Goal: Task Accomplishment & Management: Use online tool/utility

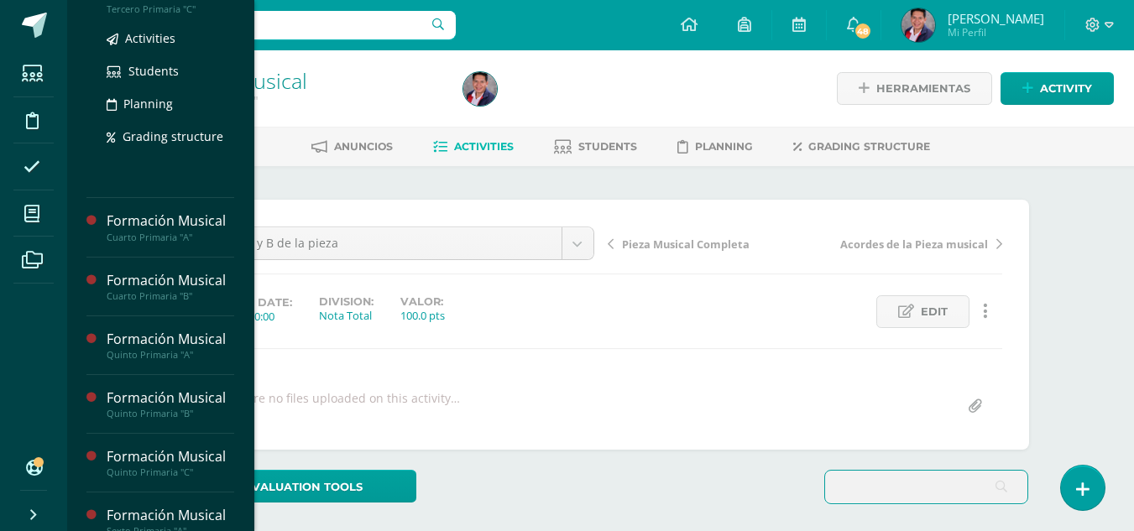
scroll to position [493, 0]
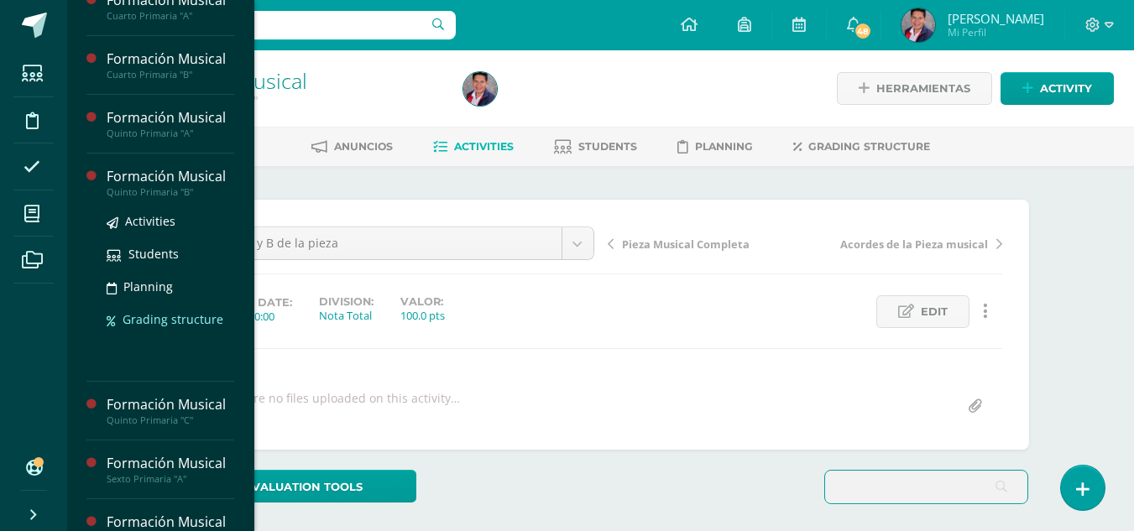
click at [154, 320] on span "Grading structure" at bounding box center [173, 319] width 101 height 16
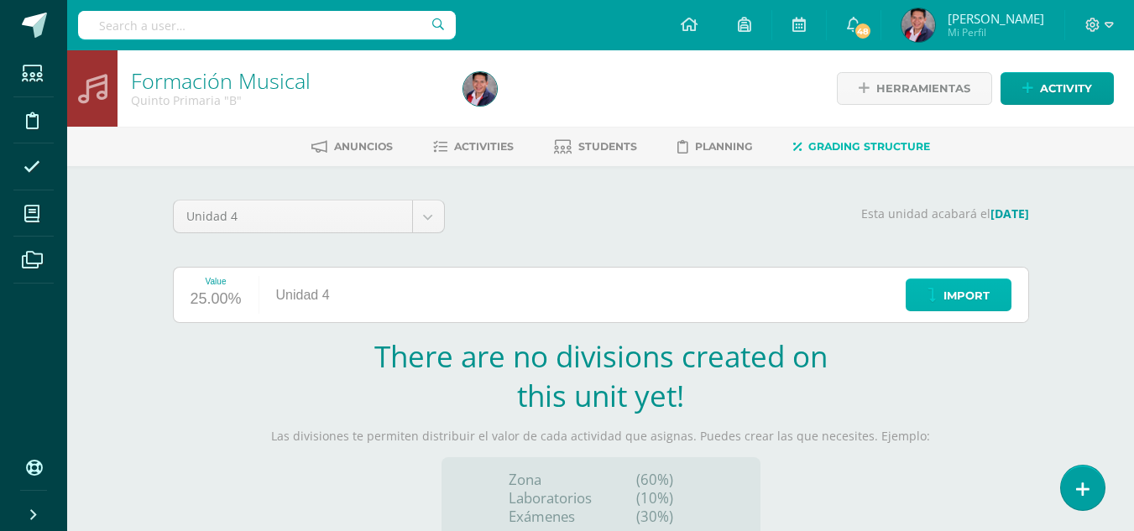
click at [958, 295] on span "Import" at bounding box center [966, 295] width 46 height 31
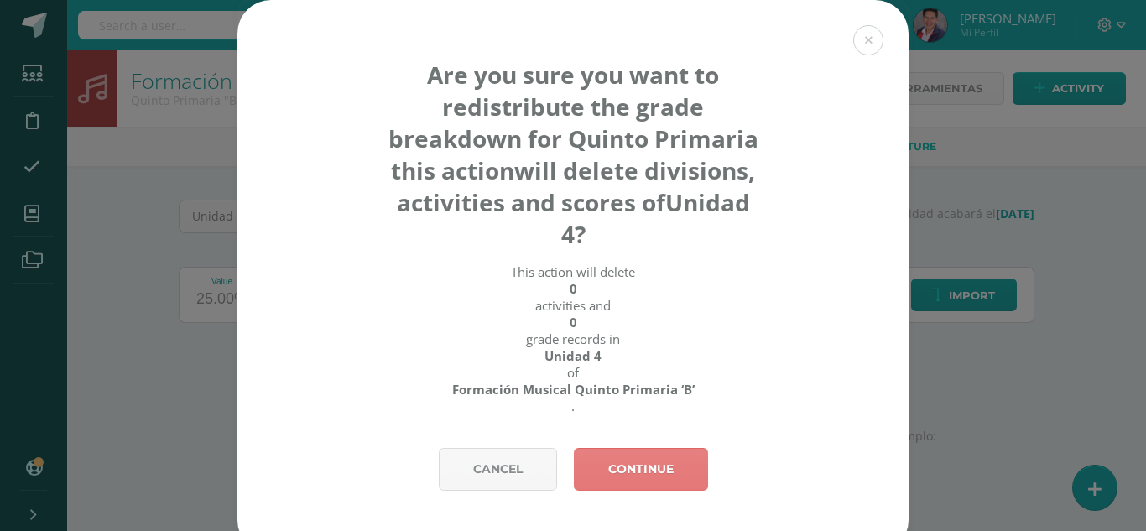
click at [636, 471] on link "Continue" at bounding box center [641, 469] width 134 height 43
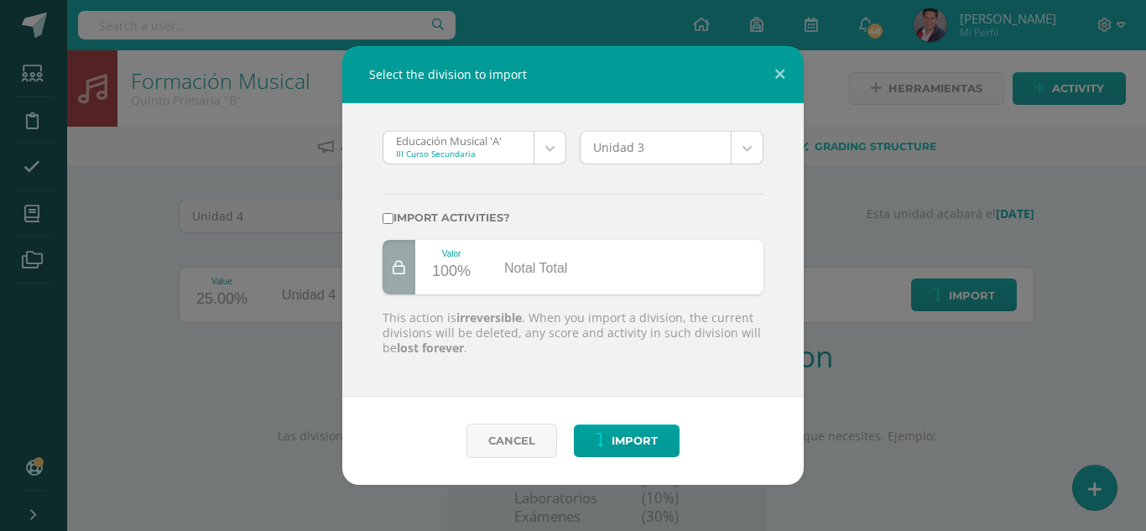
click at [549, 151] on body "Select the division to import Educación Musical 'A' III Curso Secundaria Educac…" at bounding box center [573, 355] width 1146 height 711
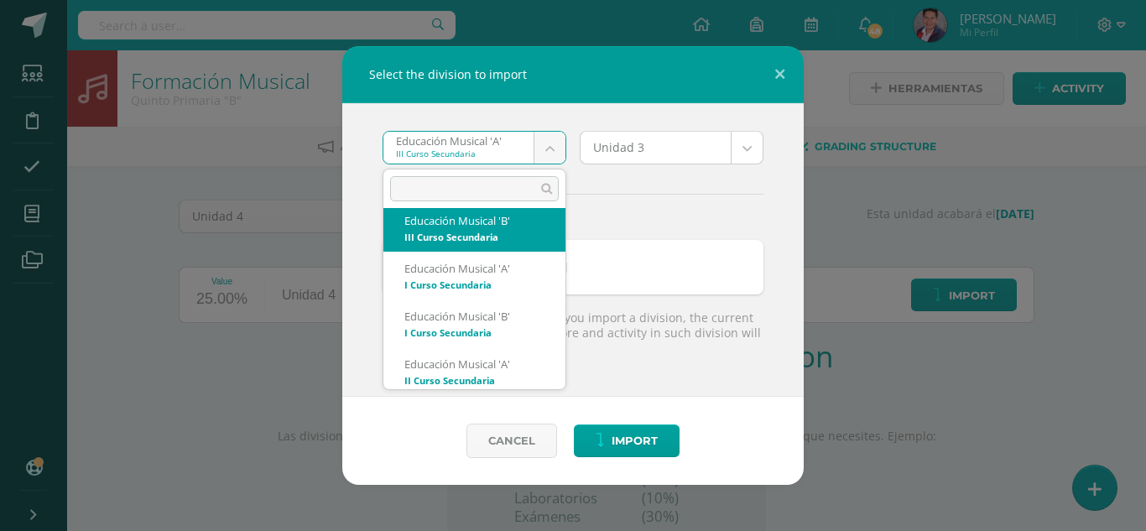
scroll to position [84, 0]
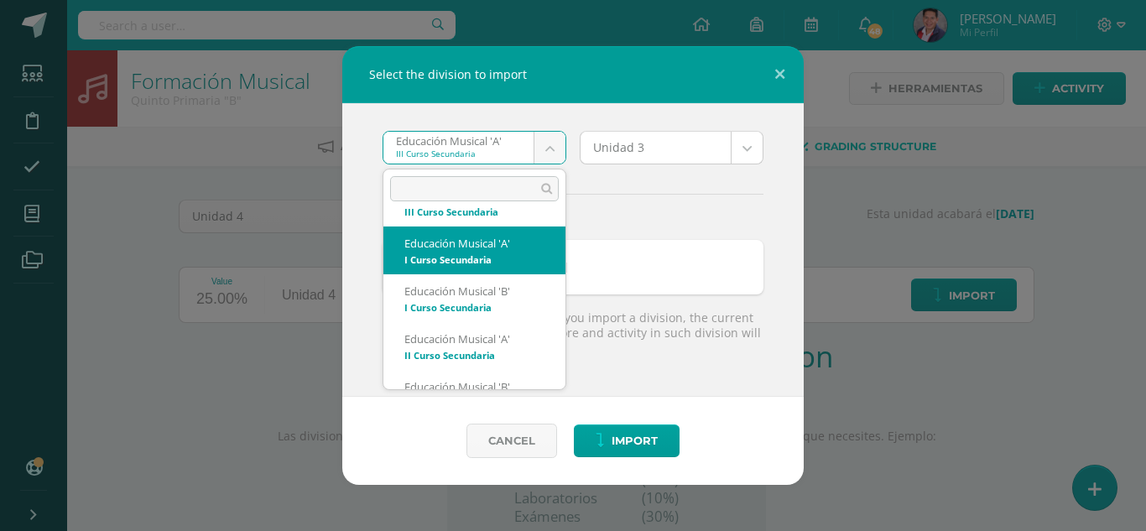
select select "4835"
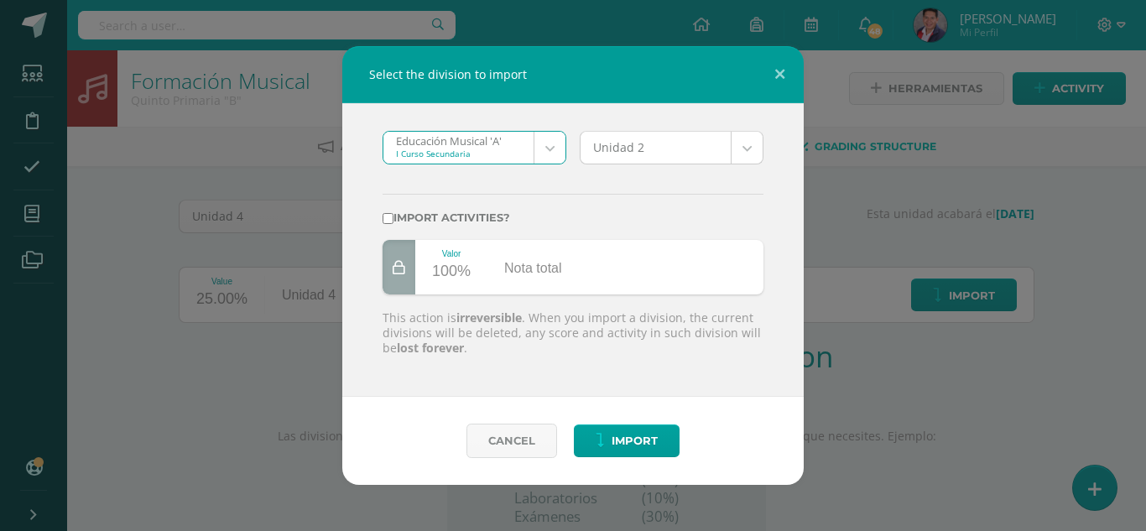
click at [389, 214] on input "Import activities?" at bounding box center [388, 218] width 11 height 11
checkbox input "true"
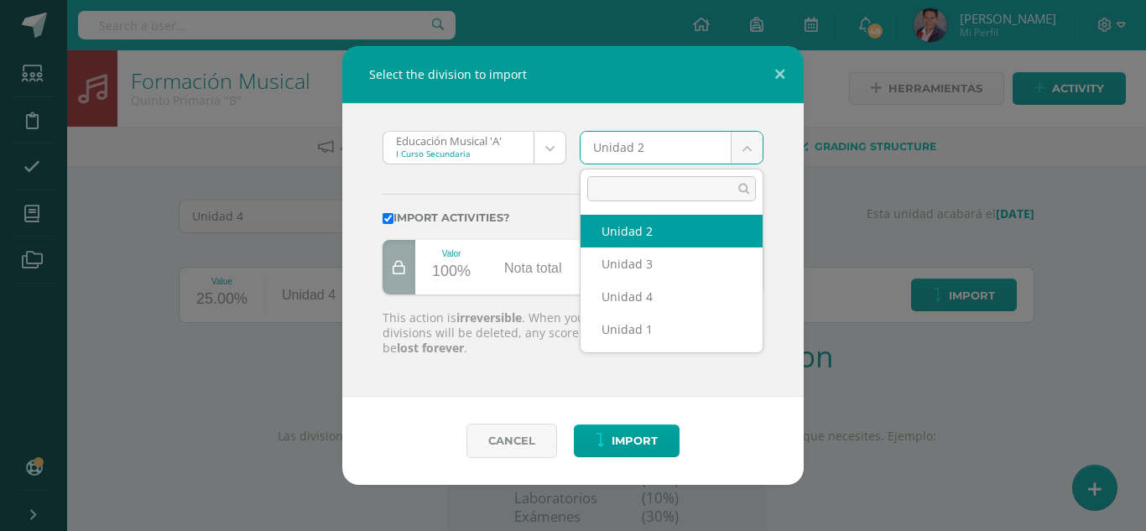
click at [750, 159] on body "Select the division to import Educación Musical 'A' I Curso Secundaria Educació…" at bounding box center [573, 355] width 1146 height 711
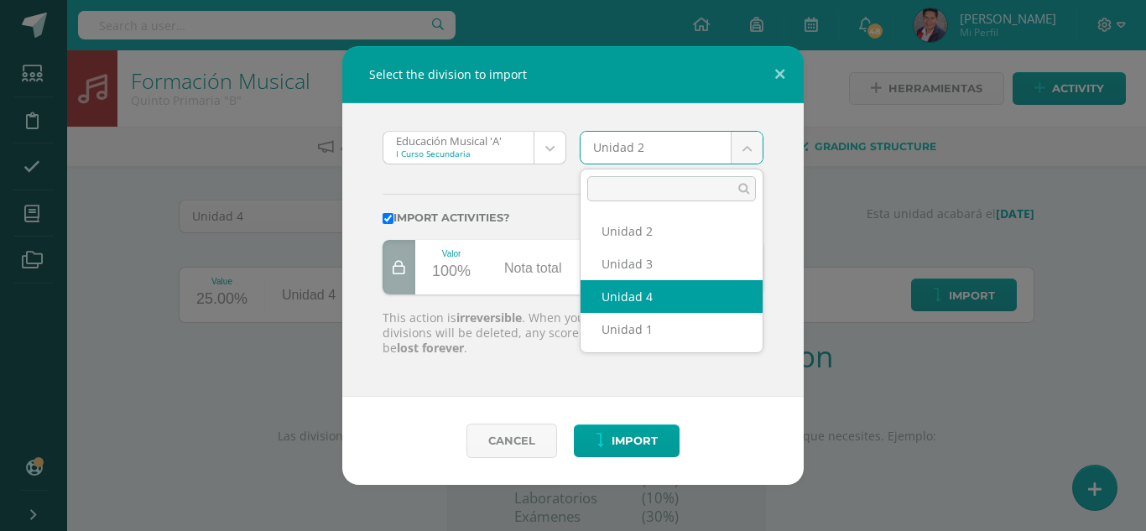
select select "207902"
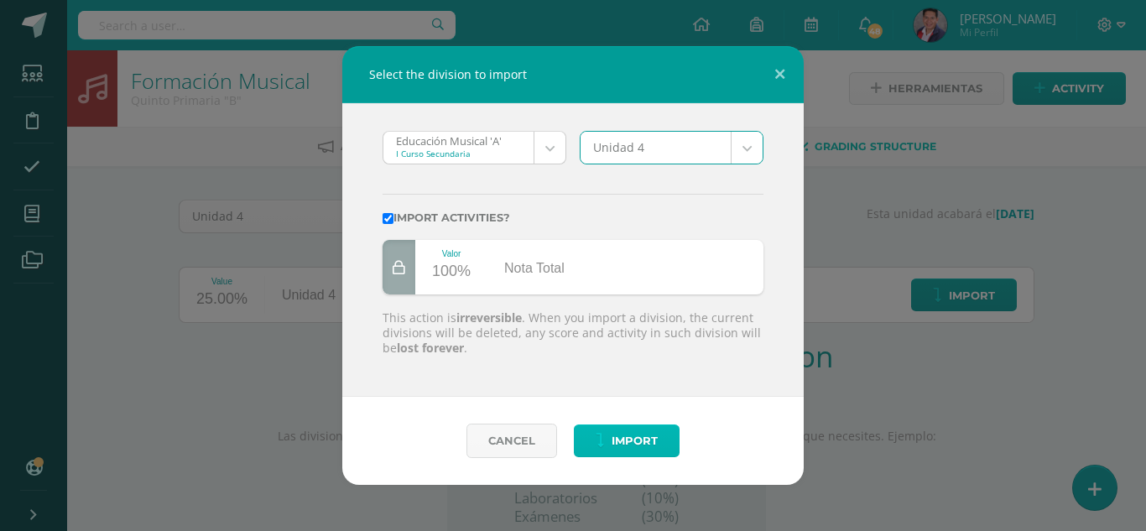
click at [639, 443] on span "Import" at bounding box center [635, 440] width 46 height 31
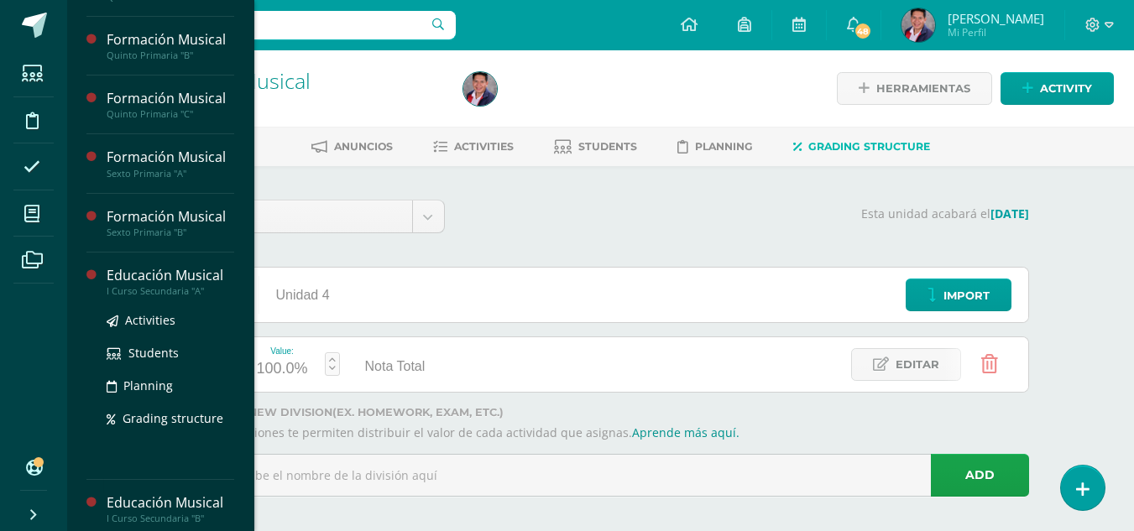
scroll to position [622, 0]
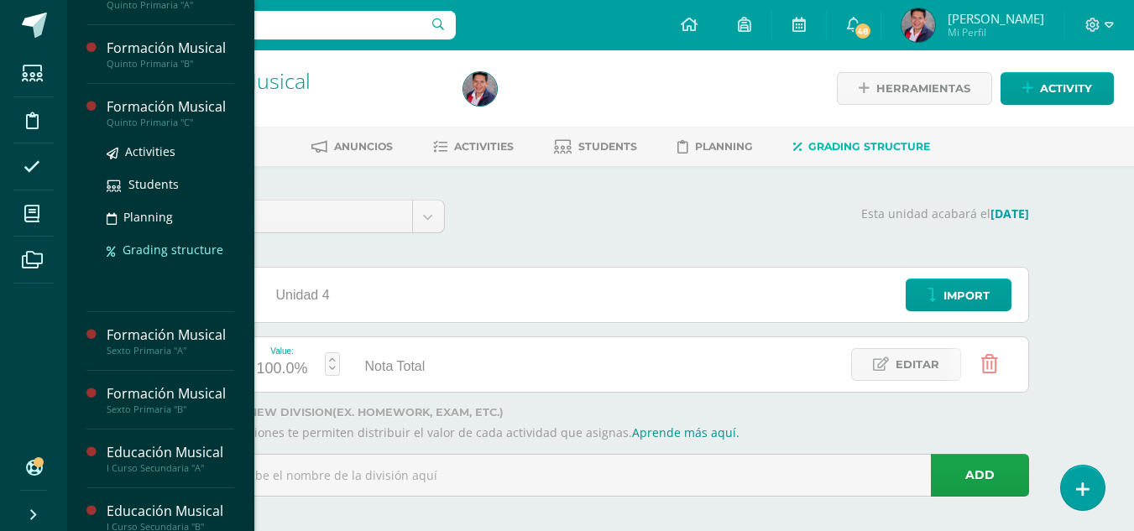
click at [142, 247] on span "Grading structure" at bounding box center [173, 250] width 101 height 16
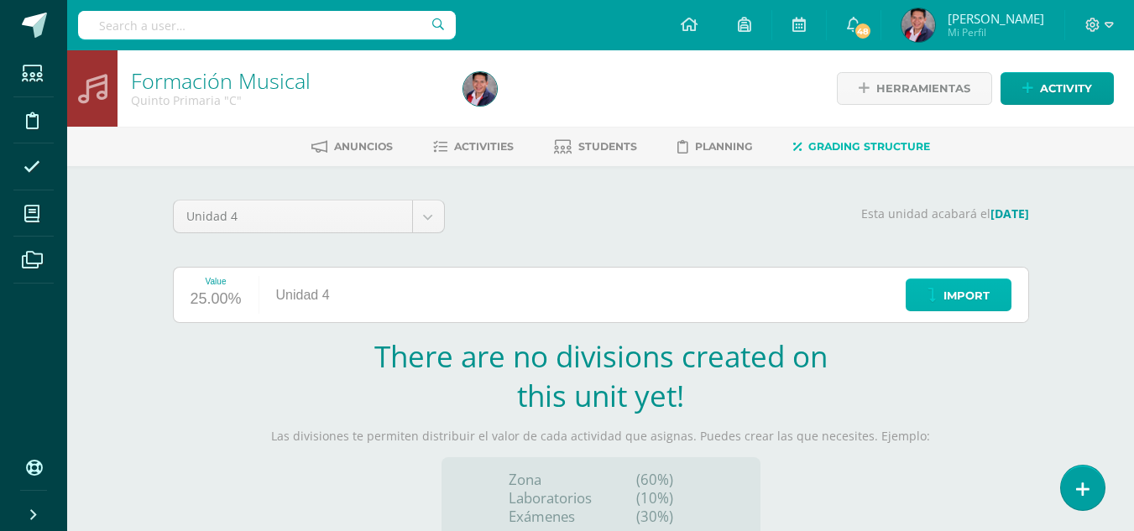
click at [965, 297] on span "Import" at bounding box center [966, 295] width 46 height 31
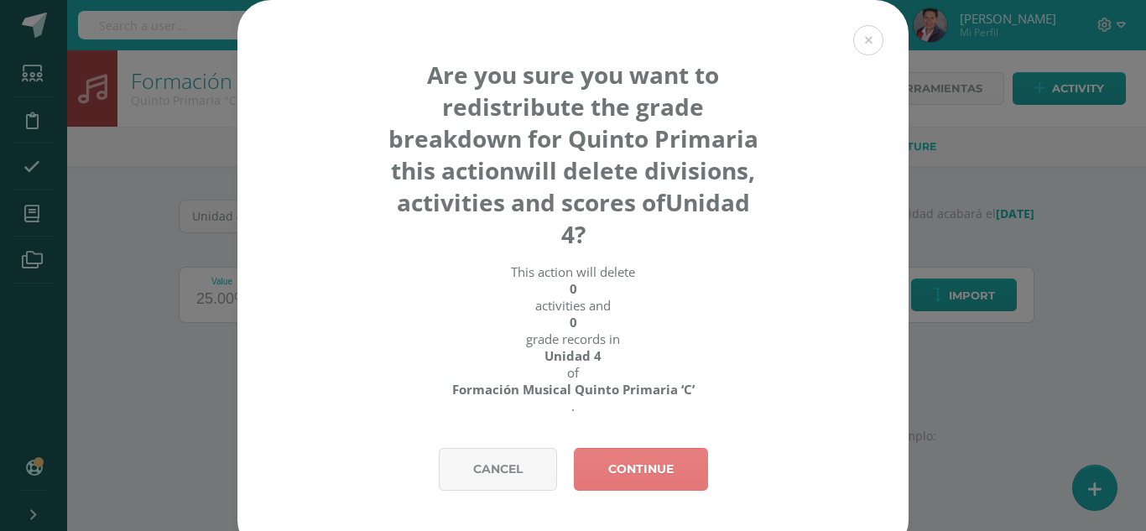
click at [663, 469] on link "Continue" at bounding box center [641, 469] width 134 height 43
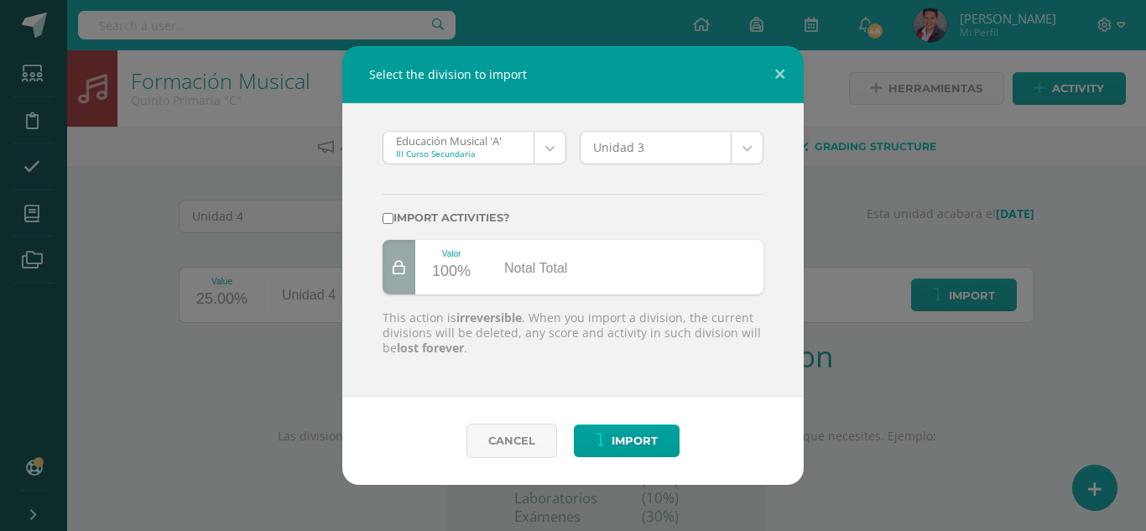
click at [555, 154] on body "Select the division to import Educación Musical 'A' III Curso Secundaria Educac…" at bounding box center [573, 355] width 1146 height 711
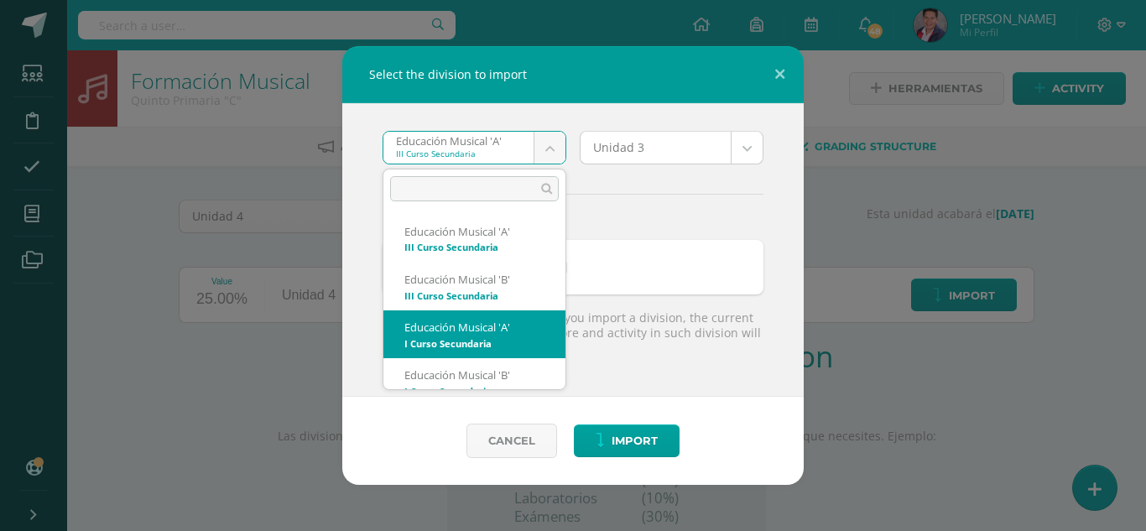
select select "4835"
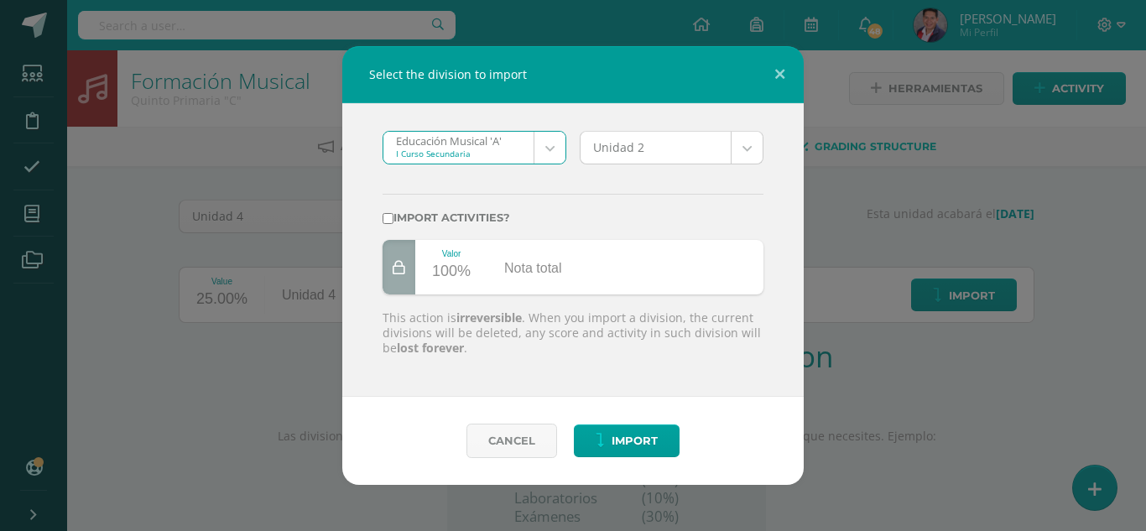
click at [389, 220] on input "Import activities?" at bounding box center [388, 218] width 11 height 11
checkbox input "true"
click at [739, 142] on body "Select the division to import Educación Musical 'A' I Curso Secundaria Educació…" at bounding box center [573, 355] width 1146 height 711
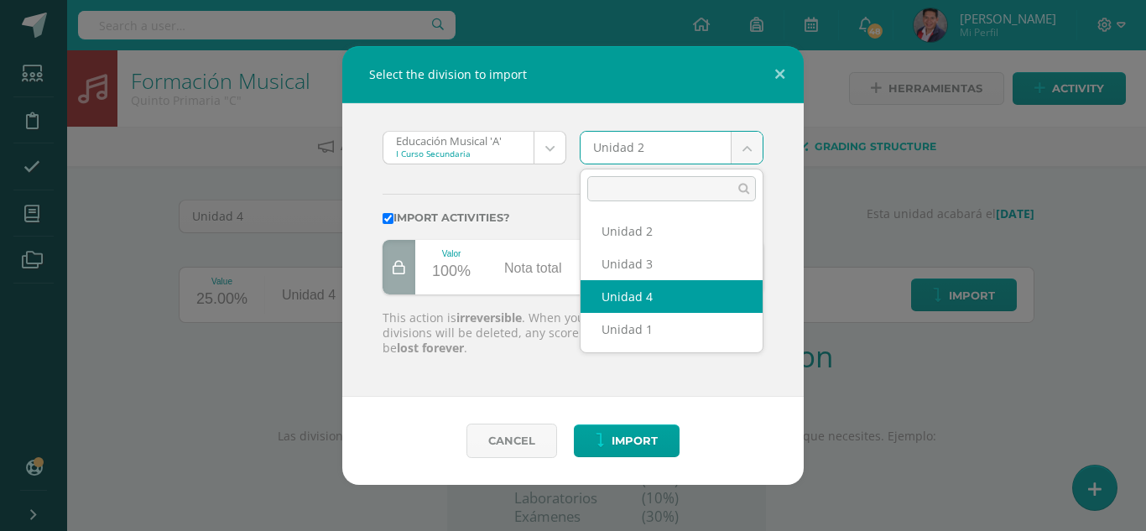
select select "207902"
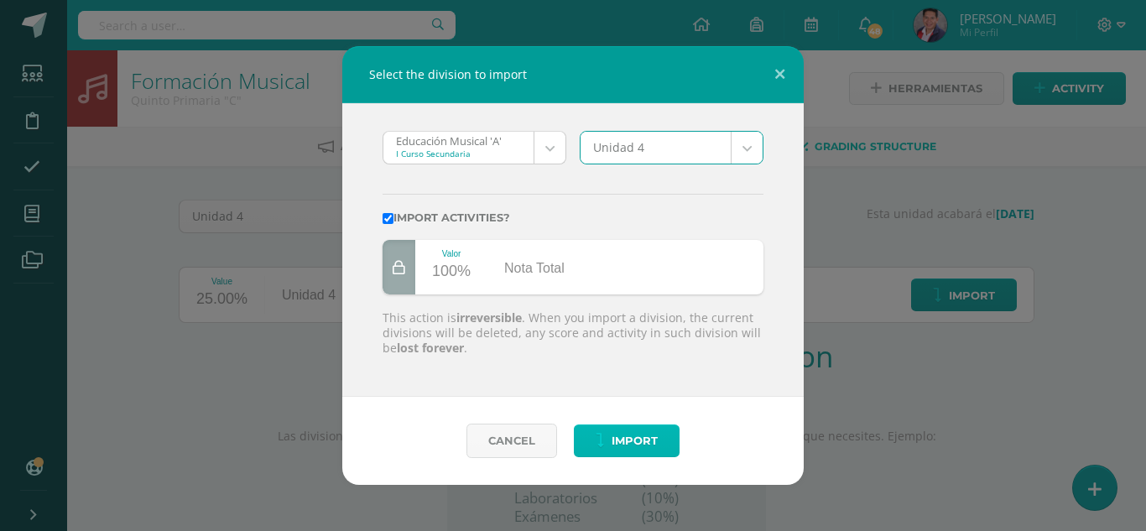
click at [604, 431] on button "Import" at bounding box center [627, 441] width 106 height 33
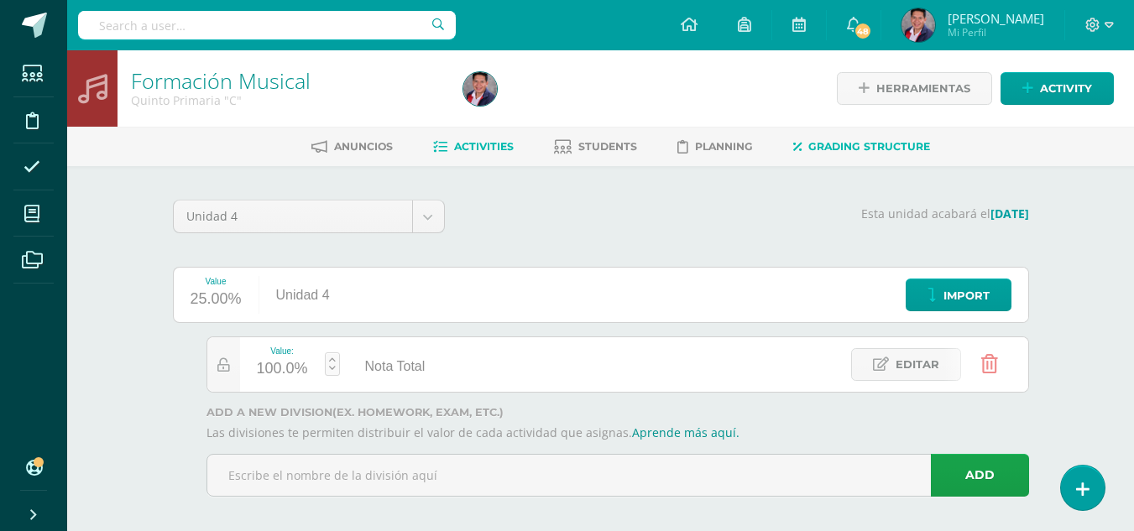
click at [489, 141] on span "Activities" at bounding box center [484, 146] width 60 height 13
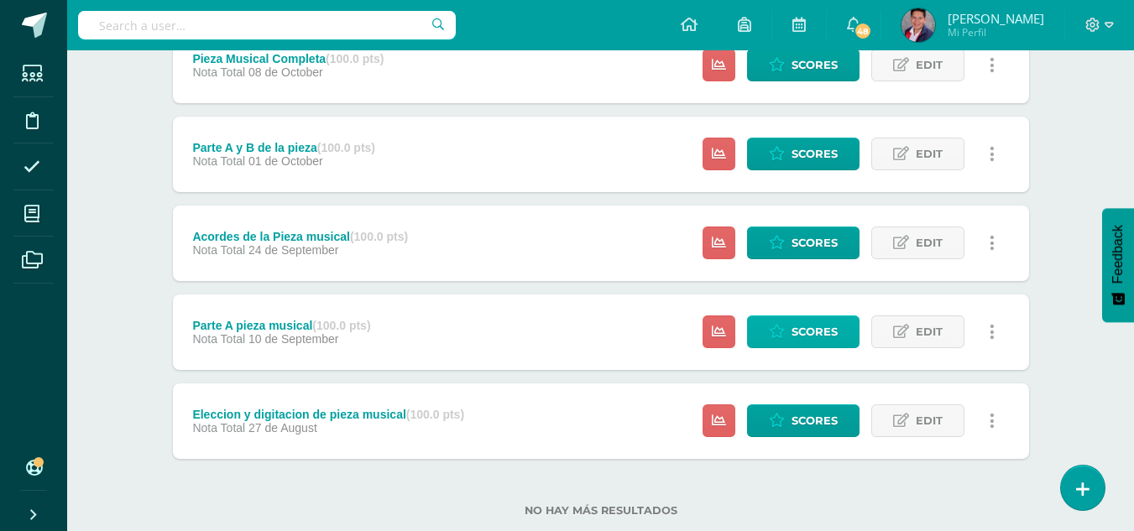
scroll to position [291, 0]
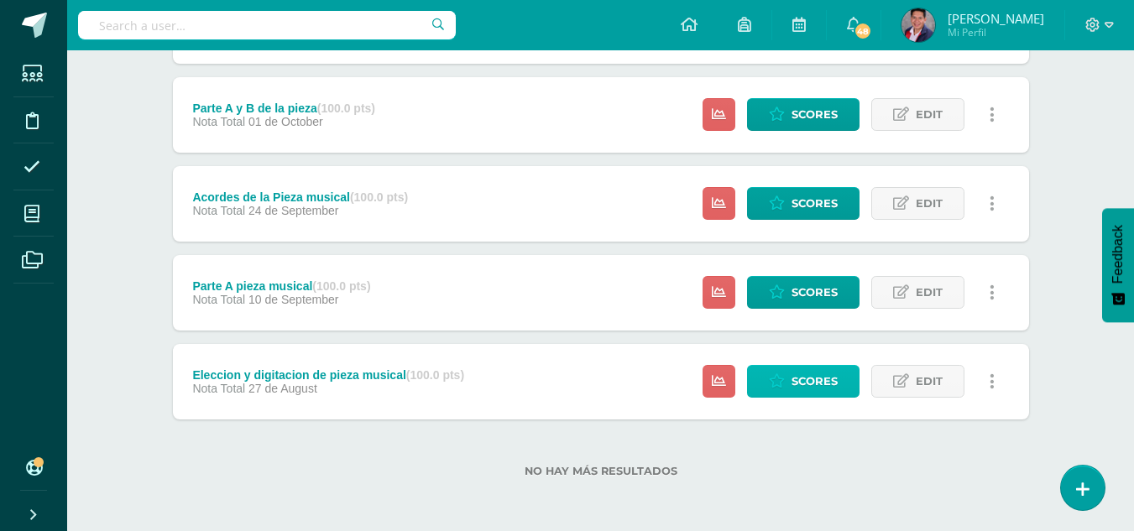
click at [811, 381] on span "Scores" at bounding box center [814, 381] width 46 height 31
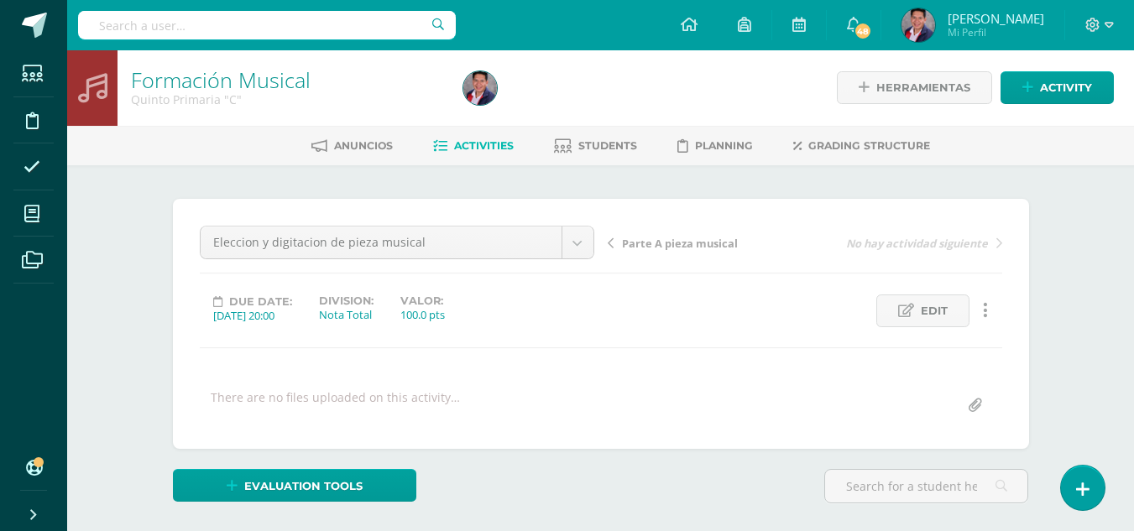
scroll to position [2, 0]
